Goal: Task Accomplishment & Management: Manage account settings

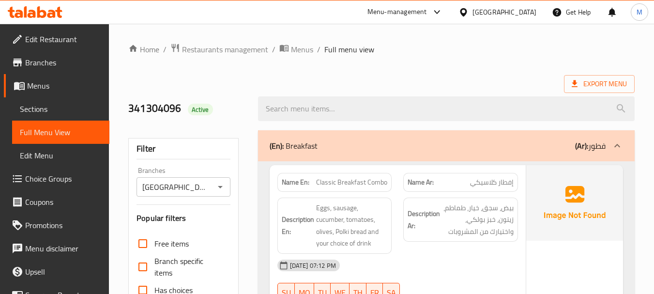
click at [486, 9] on div "[GEOGRAPHIC_DATA]" at bounding box center [504, 12] width 64 height 11
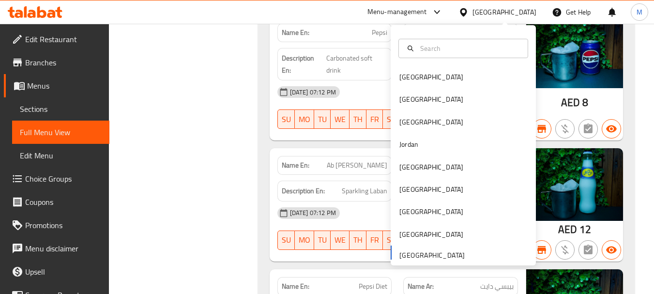
click at [427, 258] on div "[GEOGRAPHIC_DATA] [GEOGRAPHIC_DATA] [GEOGRAPHIC_DATA] [GEOGRAPHIC_DATA] [GEOGRA…" at bounding box center [463, 165] width 145 height 199
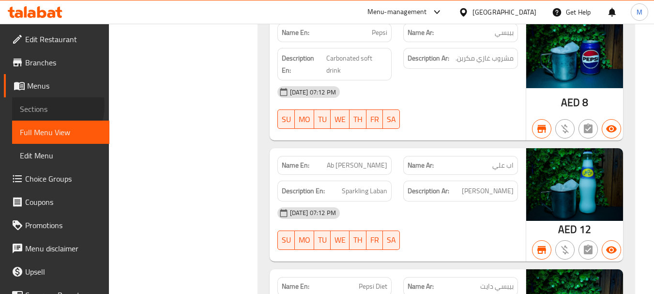
click at [42, 105] on span "Sections" at bounding box center [61, 109] width 82 height 12
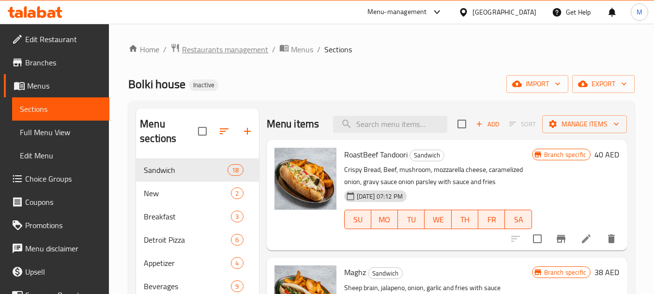
click at [221, 48] on span "Restaurants management" at bounding box center [225, 50] width 86 height 12
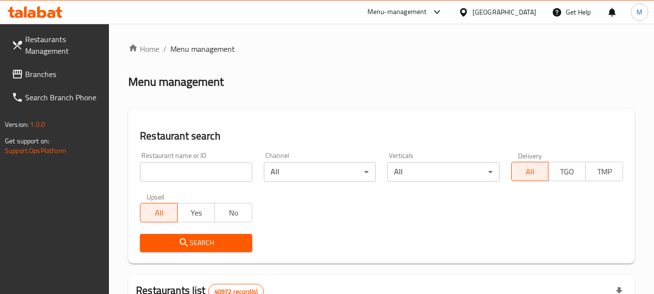
click at [69, 69] on span "Branches" at bounding box center [63, 74] width 76 height 12
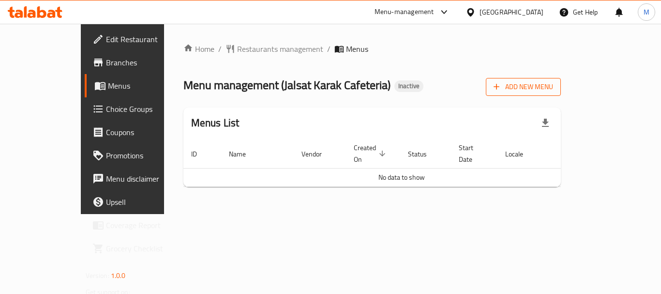
click at [553, 83] on span "Add New Menu" at bounding box center [524, 87] width 60 height 12
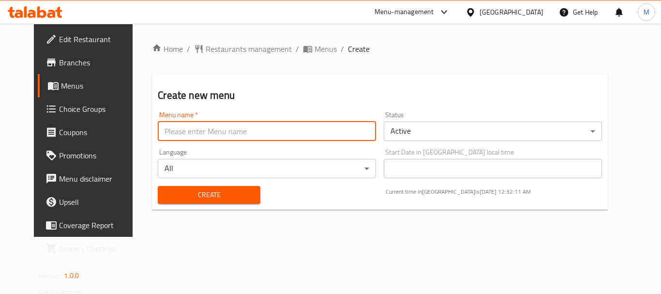
click at [218, 124] on input "text" at bounding box center [267, 130] width 218 height 19
paste input "341169301"
type input "341169301"
click at [167, 199] on span "Create" at bounding box center [209, 195] width 87 height 12
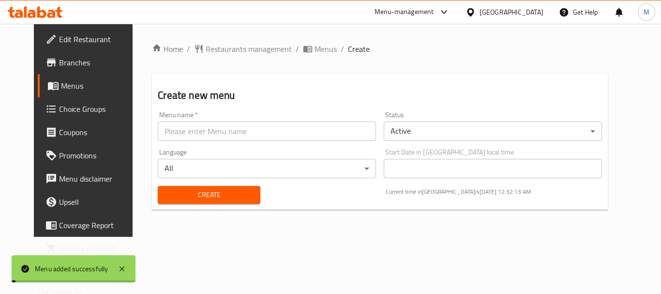
click at [73, 84] on span "Menus" at bounding box center [99, 86] width 76 height 12
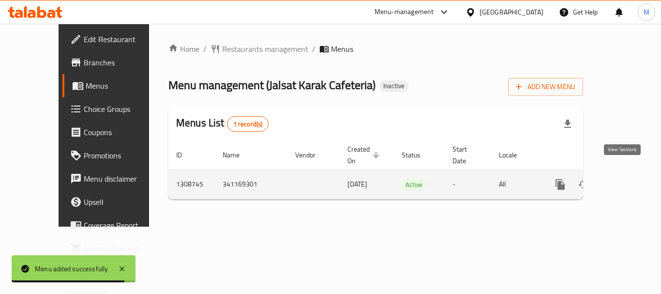
click at [624, 179] on icon "enhanced table" at bounding box center [630, 185] width 12 height 12
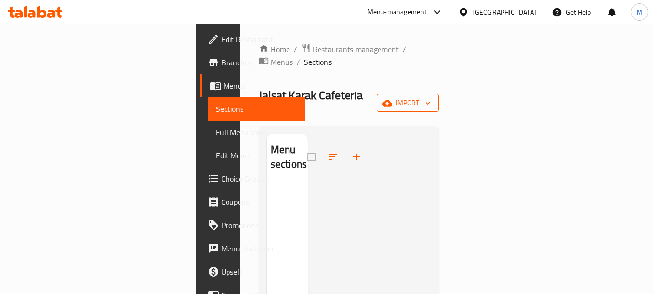
click at [431, 97] on span "import" at bounding box center [407, 103] width 46 height 12
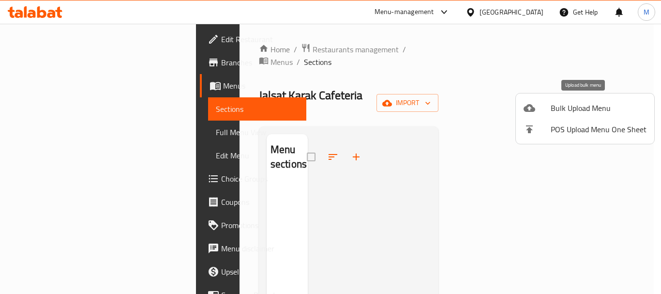
click at [601, 106] on span "Bulk Upload Menu" at bounding box center [599, 108] width 96 height 12
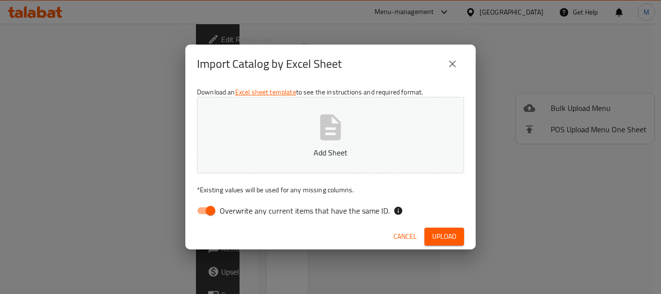
click at [349, 202] on label "Overwrite any current items that have the same ID." at bounding box center [291, 210] width 198 height 18
click at [238, 202] on input "Overwrite any current items that have the same ID." at bounding box center [210, 210] width 55 height 18
checkbox input "false"
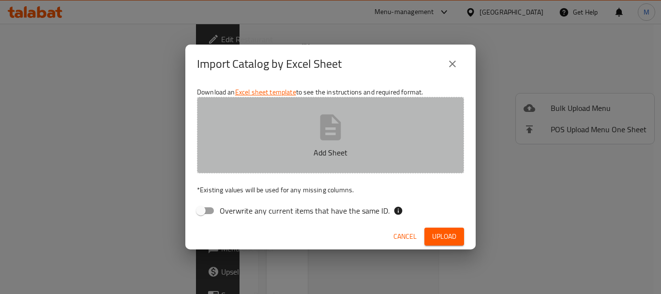
click at [314, 133] on button "Add Sheet" at bounding box center [330, 135] width 267 height 76
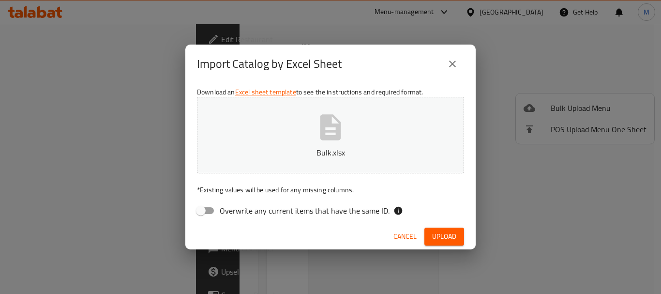
click at [458, 241] on button "Upload" at bounding box center [445, 237] width 40 height 18
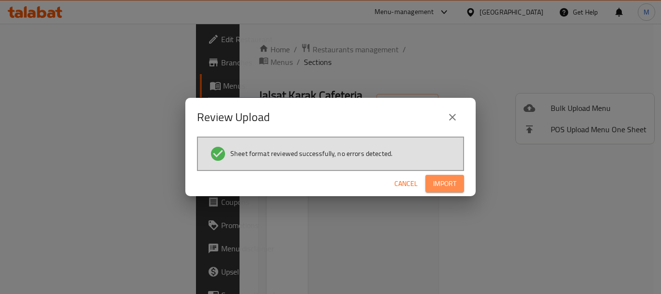
click at [436, 189] on span "Import" at bounding box center [444, 184] width 23 height 12
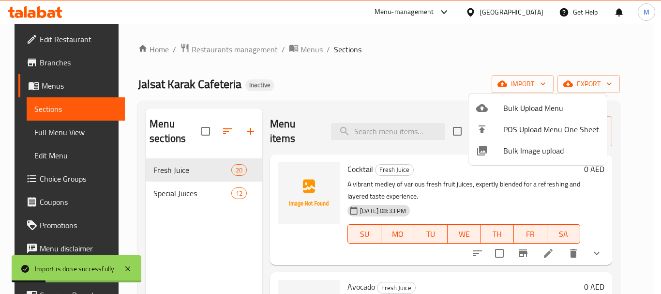
click at [55, 128] on div at bounding box center [330, 147] width 661 height 294
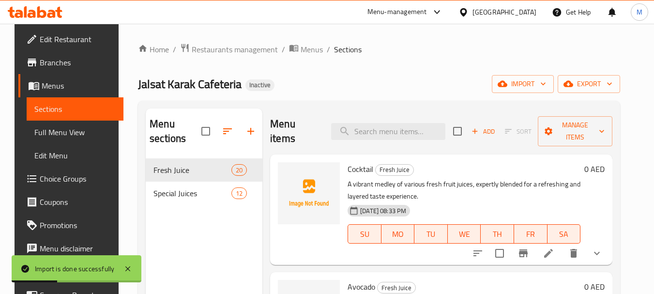
click at [55, 128] on span "Full Menu View" at bounding box center [75, 132] width 82 height 12
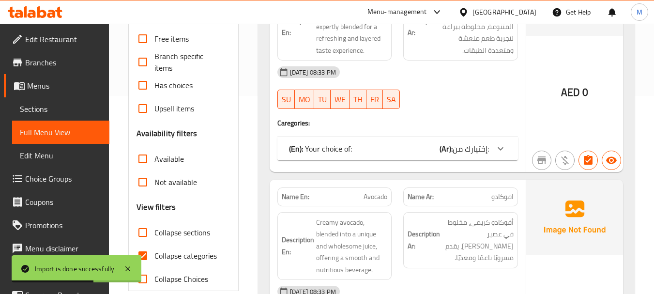
scroll to position [290, 0]
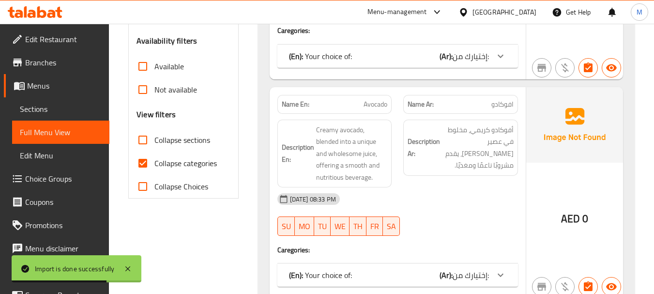
click at [140, 164] on input "Collapse categories" at bounding box center [142, 163] width 23 height 23
checkbox input "false"
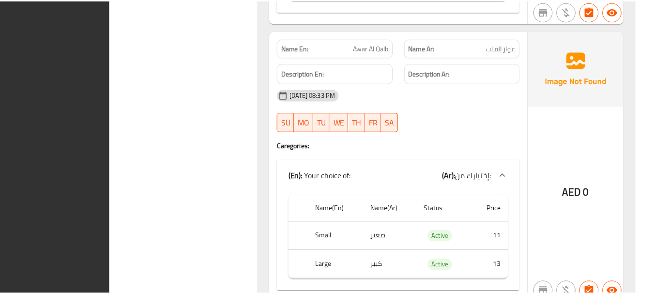
scroll to position [10454, 0]
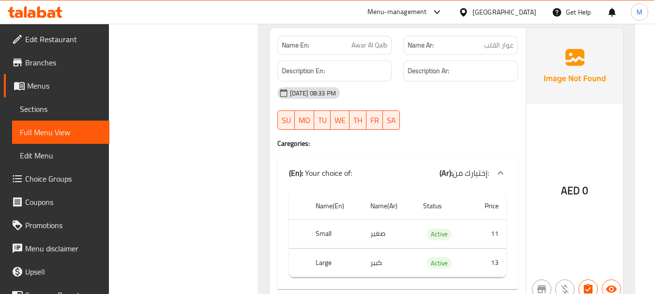
drag, startPoint x: 62, startPoint y: 108, endPoint x: 648, endPoint y: 130, distance: 586.1
click at [62, 108] on span "Sections" at bounding box center [61, 109] width 82 height 12
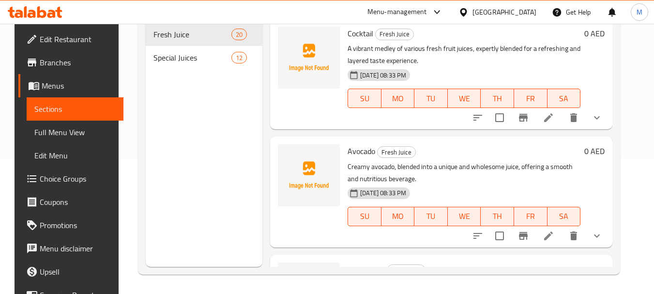
scroll to position [136, 0]
